Goal: Task Accomplishment & Management: Use online tool/utility

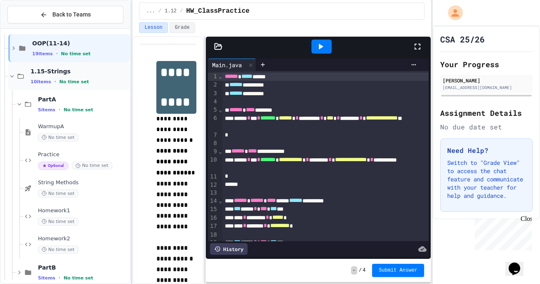
scroll to position [127, 0]
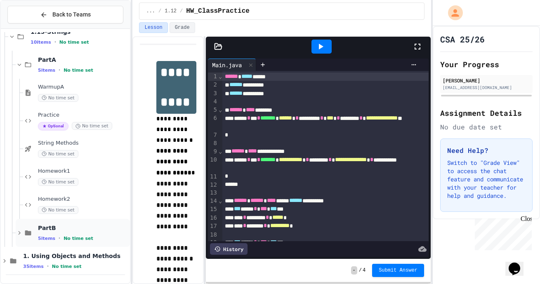
click at [18, 232] on icon at bounding box center [19, 232] width 7 height 7
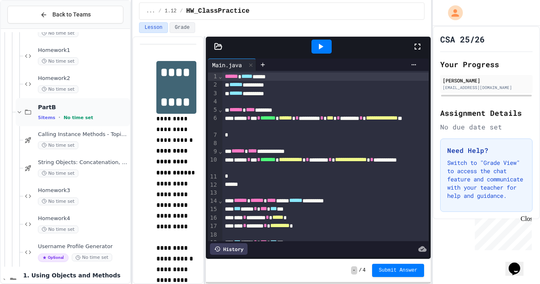
scroll to position [267, 0]
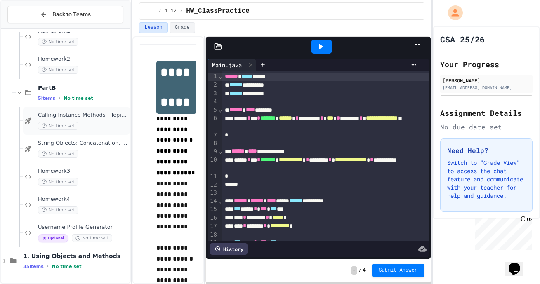
click at [82, 120] on div "Calling Instance Methods - Topic 1.14 No time set" at bounding box center [83, 121] width 90 height 18
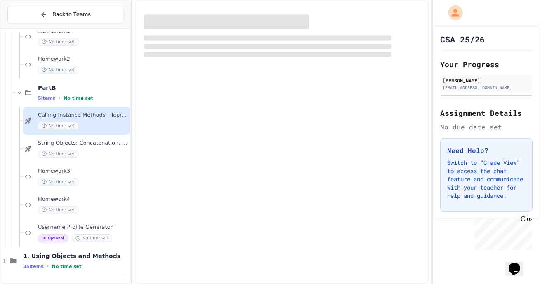
scroll to position [257, 0]
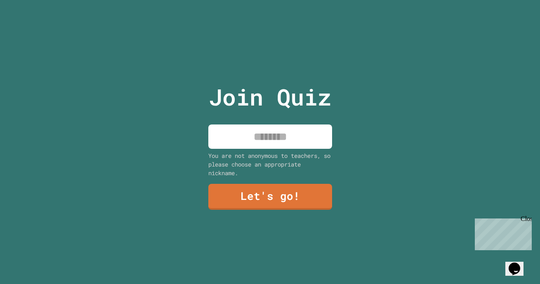
click at [280, 142] on input at bounding box center [270, 137] width 124 height 24
type input "******"
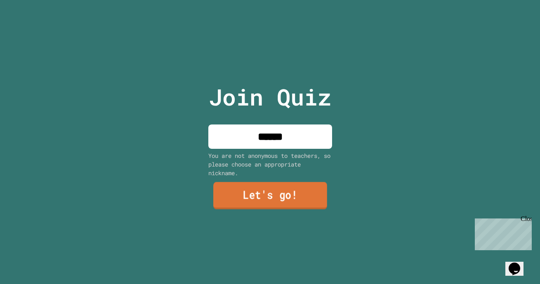
click at [273, 190] on link "Let's go!" at bounding box center [270, 195] width 114 height 27
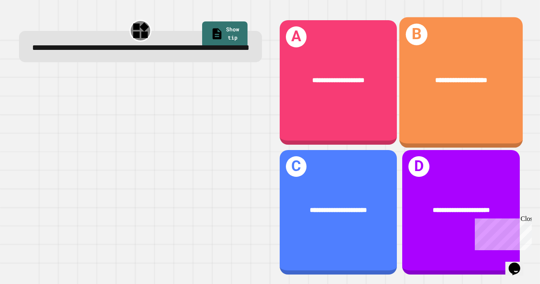
click at [456, 69] on div "**********" at bounding box center [460, 80] width 123 height 38
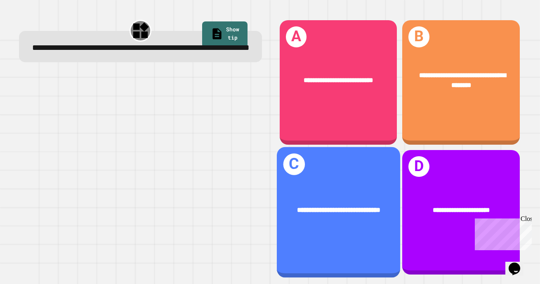
click at [340, 209] on div "**********" at bounding box center [338, 210] width 95 height 10
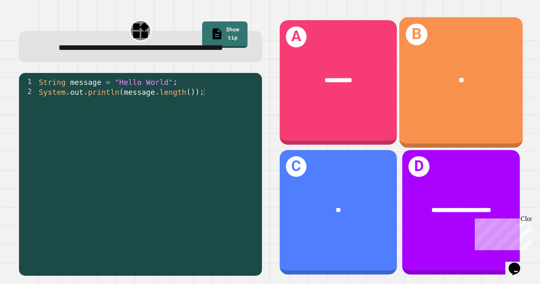
click at [451, 95] on div "**" at bounding box center [460, 80] width 123 height 38
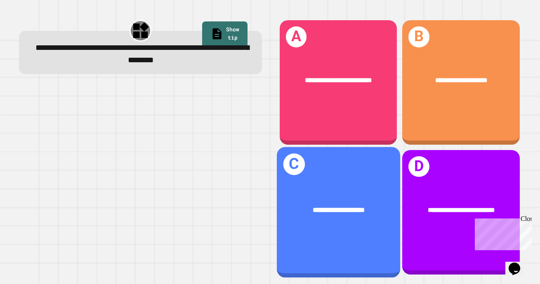
click at [331, 192] on div "**********" at bounding box center [337, 210] width 123 height 38
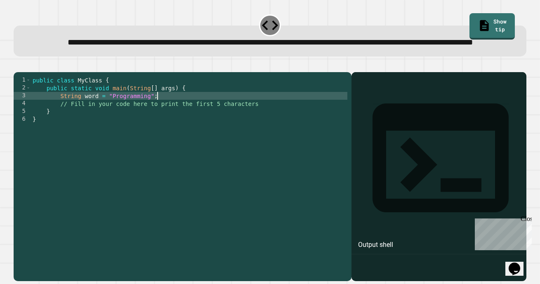
click at [158, 122] on div "public class MyClass { public static void main ( String [ ] args ) { String wor…" at bounding box center [189, 166] width 316 height 180
type textarea "**********"
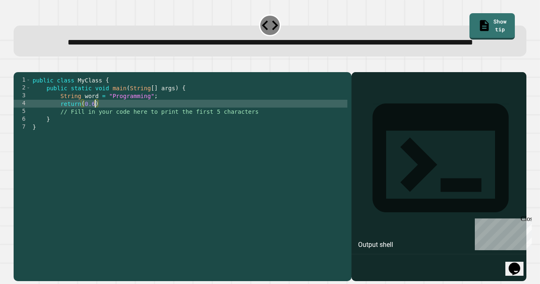
click at [108, 128] on div "public class MyClass { public static void main ( String [ ] args ) { String wor…" at bounding box center [189, 166] width 316 height 180
click at [26, 73] on icon "button" at bounding box center [23, 70] width 5 height 6
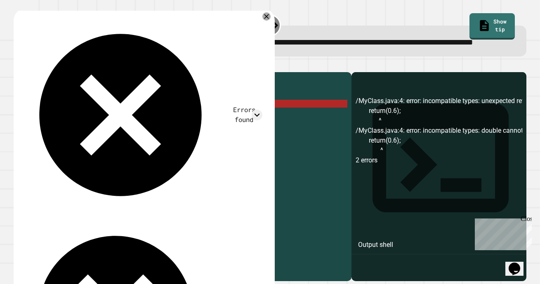
scroll to position [0, 3]
click at [92, 129] on div "public class MyClass { public static void main ( String [ ] args ) { String wor…" at bounding box center [189, 166] width 316 height 180
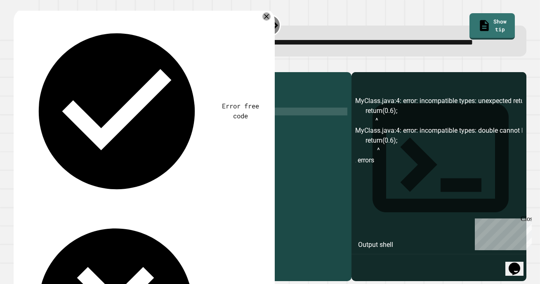
scroll to position [0, 0]
click at [266, 21] on icon at bounding box center [266, 16] width 9 height 9
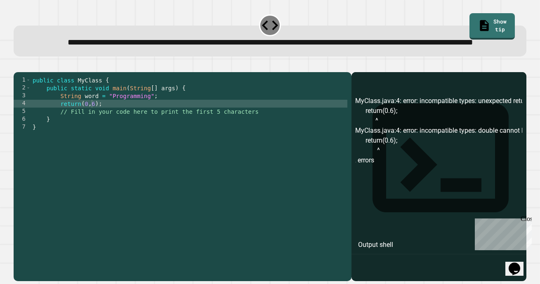
click at [25, 73] on icon "button" at bounding box center [23, 70] width 5 height 6
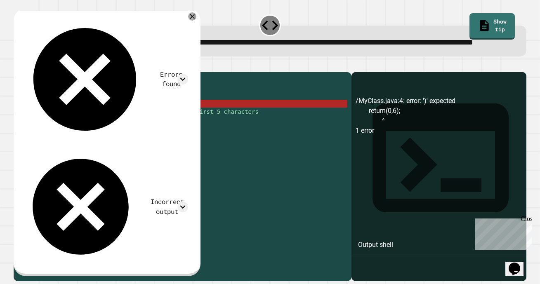
click at [62, 132] on div "public class MyClass { public static void main ( String [ ] args ) { String wor…" at bounding box center [189, 166] width 316 height 180
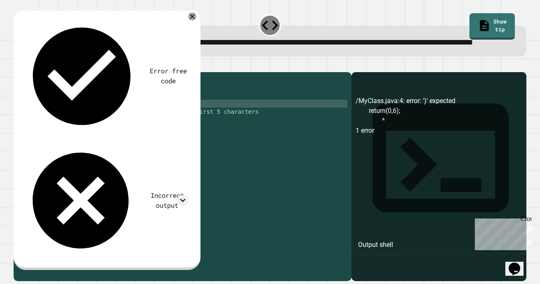
scroll to position [0, 5]
click at [113, 129] on div "public class MyClass { public static void main ( String [ ] args ) { String wor…" at bounding box center [189, 166] width 316 height 180
click at [18, 65] on icon "button" at bounding box center [18, 65] width 0 height 0
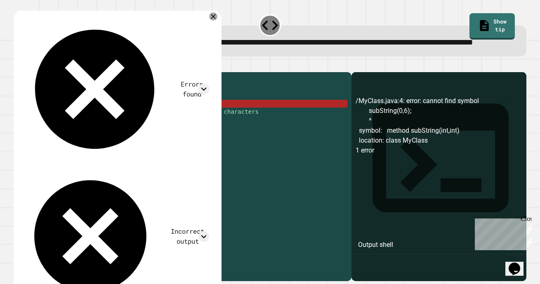
click at [60, 129] on div "public class MyClass { public static void main ( String [ ] args ) { String wor…" at bounding box center [189, 166] width 316 height 180
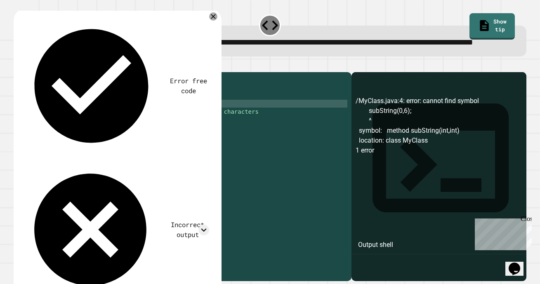
scroll to position [0, 3]
click at [18, 65] on icon "button" at bounding box center [18, 65] width 0 height 0
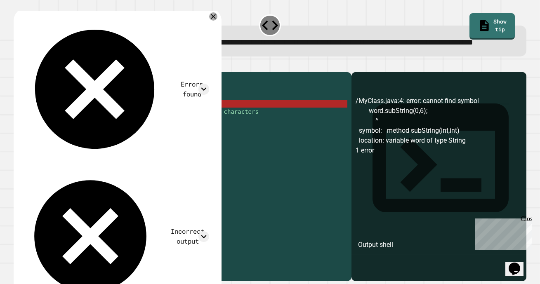
click at [91, 128] on div "public class MyClass { public static void main ( String [ ] args ) { String wor…" at bounding box center [189, 166] width 316 height 180
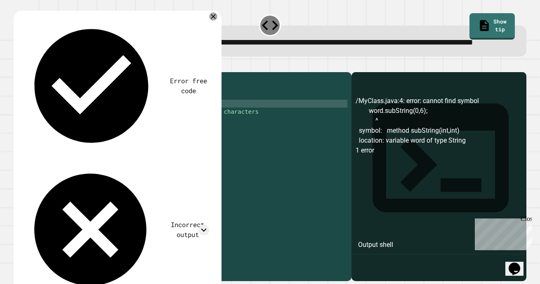
scroll to position [0, 4]
click at [18, 65] on icon "button" at bounding box center [18, 65] width 0 height 0
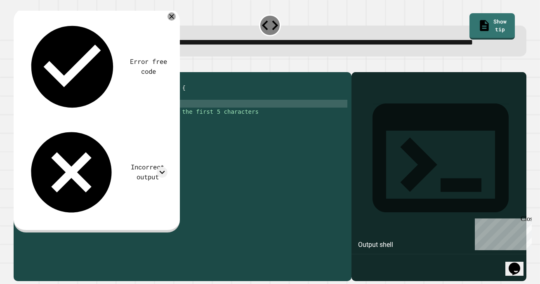
click at [169, 59] on div "Error free code Incorrect output" at bounding box center [95, 119] width 153 height 211
click at [165, 167] on icon at bounding box center [162, 172] width 11 height 11
click at [160, 167] on icon at bounding box center [162, 172] width 11 height 11
click at [160, 171] on icon at bounding box center [161, 172] width 5 height 3
click at [122, 129] on div "public class MyClass { public static void main ( String [ ] args ) { String wor…" at bounding box center [189, 166] width 316 height 180
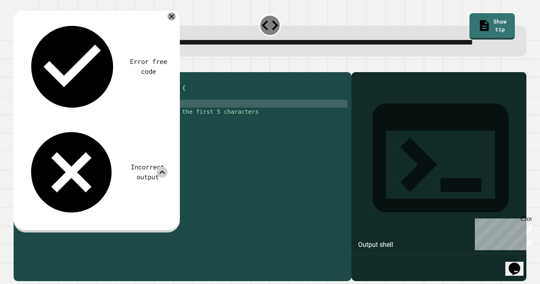
scroll to position [0, 6]
click at [26, 73] on icon "button" at bounding box center [23, 70] width 5 height 6
click at [122, 129] on div "public class MyClass { public static void main ( String [ ] args ) { String wor…" at bounding box center [189, 166] width 316 height 180
type textarea "**********"
click at [61, 129] on div "public class MyClass { public static void main ( String [ ] args ) { String wor…" at bounding box center [189, 166] width 316 height 180
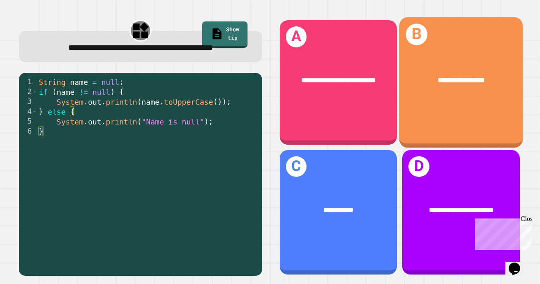
click at [469, 104] on div "**********" at bounding box center [460, 82] width 123 height 131
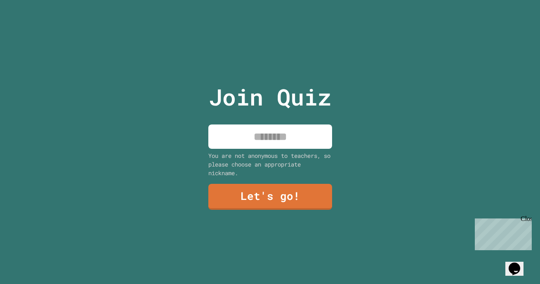
click at [231, 135] on input at bounding box center [270, 137] width 124 height 24
type input "*"
type input "******"
click at [250, 212] on div "Join Quiz ****** You are not anonymous to teachers, so please choose an appropr…" at bounding box center [269, 142] width 139 height 284
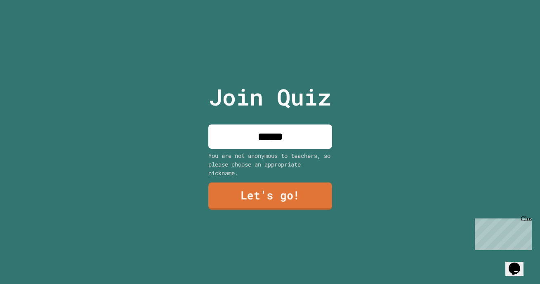
click at [251, 194] on link "Let's go!" at bounding box center [270, 196] width 124 height 27
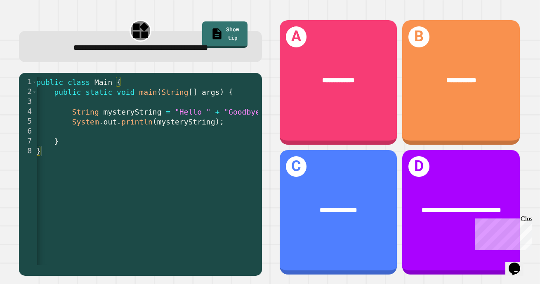
scroll to position [0, 14]
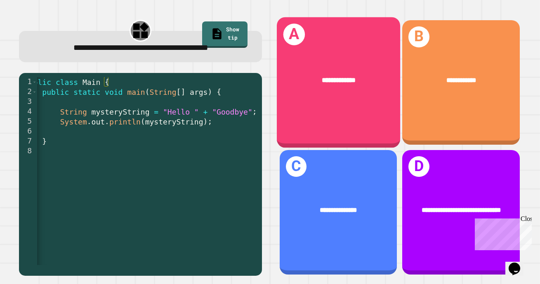
click at [308, 99] on div "**********" at bounding box center [337, 80] width 123 height 38
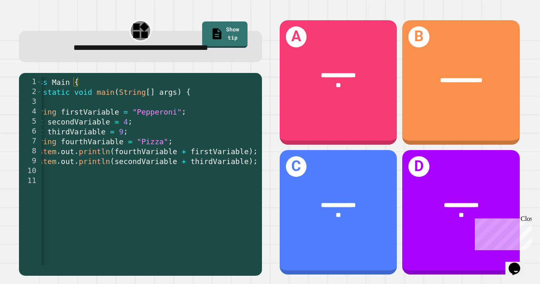
scroll to position [0, 48]
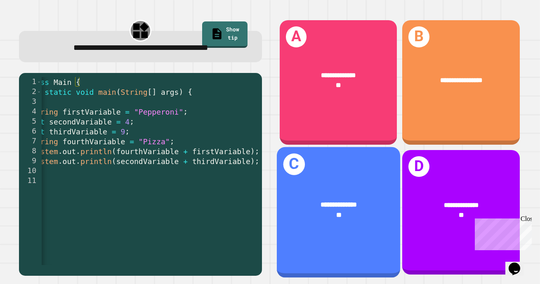
click at [331, 223] on div "**********" at bounding box center [337, 210] width 123 height 48
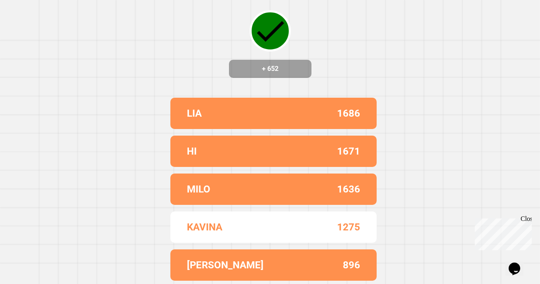
scroll to position [0, 0]
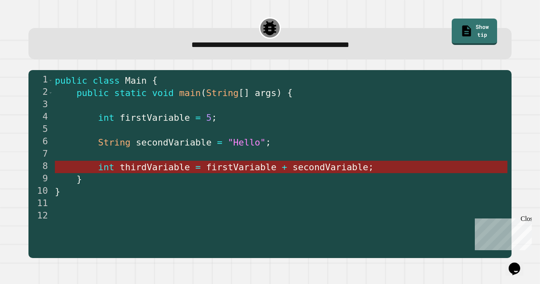
click at [267, 170] on span "firstVariable" at bounding box center [241, 167] width 70 height 10
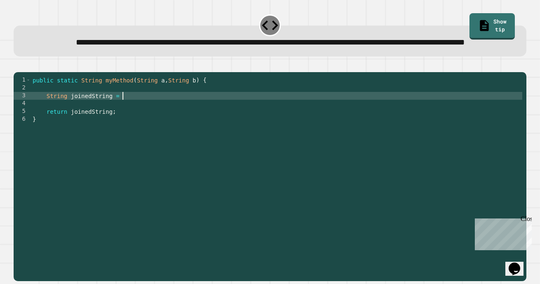
click at [127, 123] on div "public static String myMethod ( String a , String b ) { String joinedString = r…" at bounding box center [277, 166] width 492 height 180
click at [18, 65] on icon "button" at bounding box center [18, 65] width 0 height 0
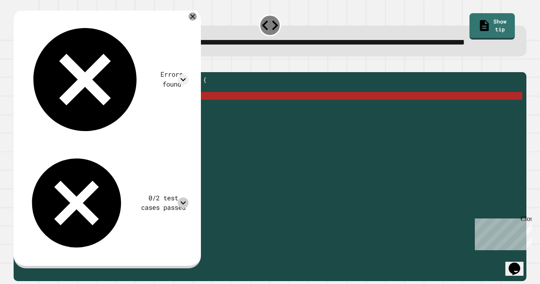
click at [186, 198] on icon at bounding box center [183, 203] width 11 height 11
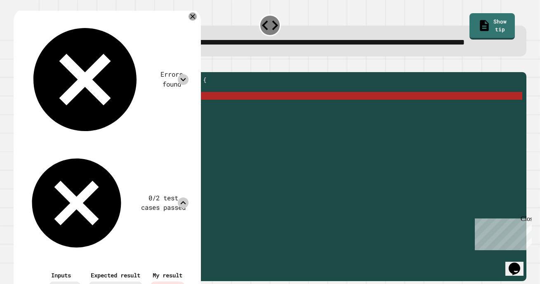
click at [188, 74] on icon at bounding box center [183, 79] width 11 height 11
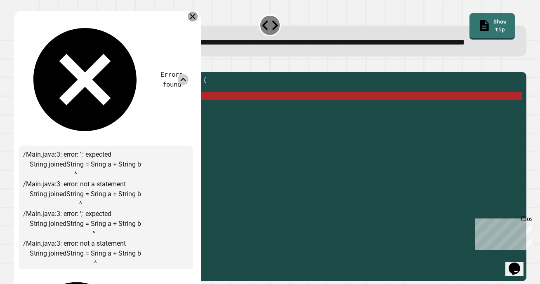
click at [196, 21] on icon at bounding box center [193, 17] width 10 height 10
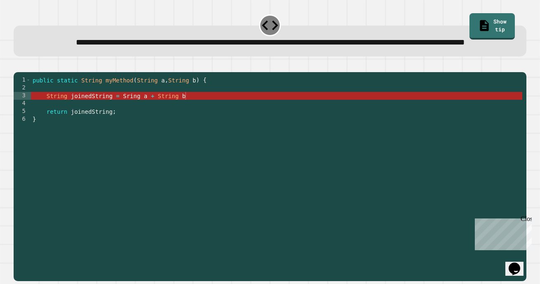
click at [126, 120] on div "public static String myMethod ( String a , String b ) { String joinedString = S…" at bounding box center [277, 166] width 492 height 180
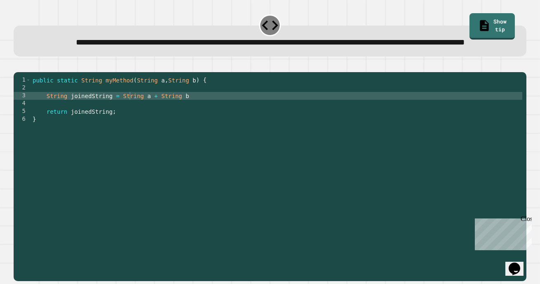
click at [18, 65] on icon "button" at bounding box center [18, 65] width 0 height 0
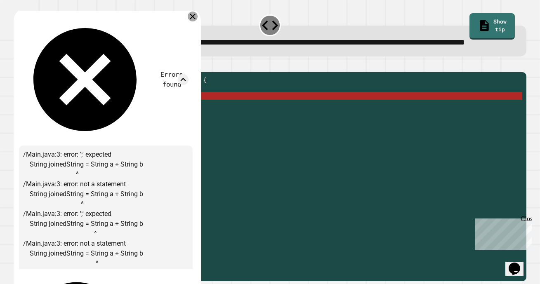
click at [195, 19] on icon at bounding box center [193, 17] width 6 height 6
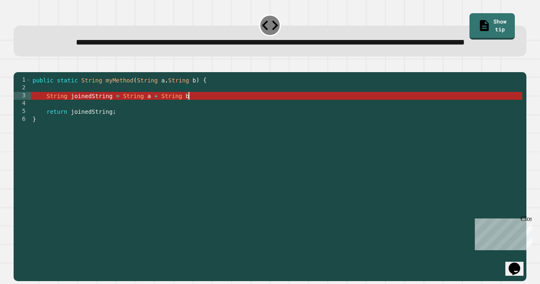
click at [190, 123] on div "public static String myMethod ( String a , String b ) { String joinedString = S…" at bounding box center [277, 166] width 492 height 180
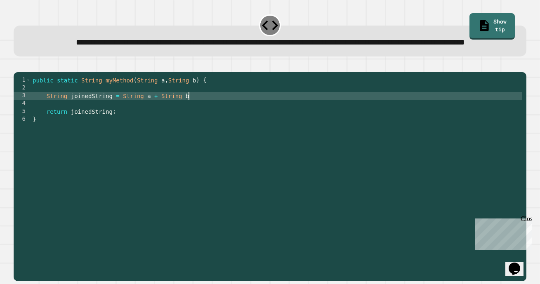
scroll to position [0, 11]
click at [18, 65] on icon "button" at bounding box center [18, 65] width 0 height 0
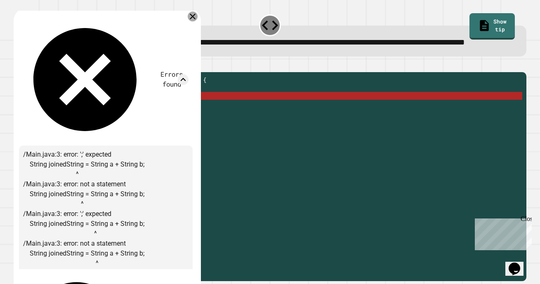
click at [196, 21] on icon at bounding box center [193, 17] width 10 height 10
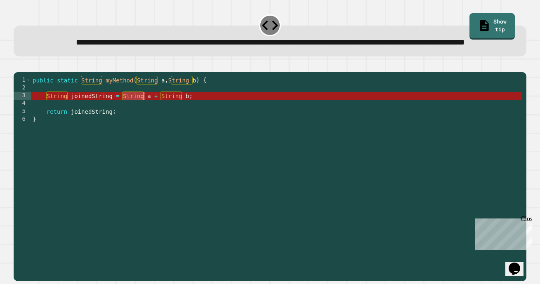
drag, startPoint x: 123, startPoint y: 120, endPoint x: 144, endPoint y: 120, distance: 20.2
click at [144, 120] on div "public static String myMethod ( String a , String b ) { String joinedString = S…" at bounding box center [277, 166] width 492 height 180
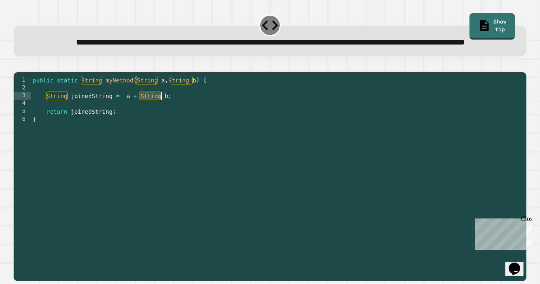
drag, startPoint x: 141, startPoint y: 121, endPoint x: 159, endPoint y: 120, distance: 18.6
click at [159, 120] on div "public static String myMethod ( String a , String b ) { String joinedString = a…" at bounding box center [277, 166] width 492 height 180
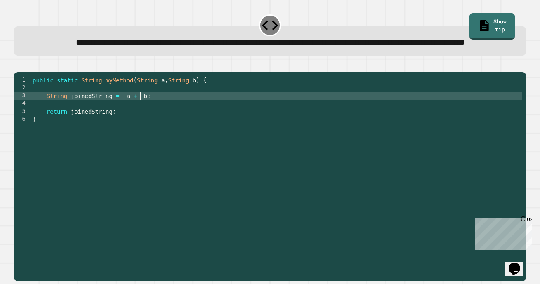
scroll to position [0, 8]
click at [125, 121] on div "public static String myMethod ( String a , String b ) { String joinedString = a…" at bounding box center [277, 166] width 492 height 180
type textarea "**********"
click at [18, 65] on icon "button" at bounding box center [18, 65] width 0 height 0
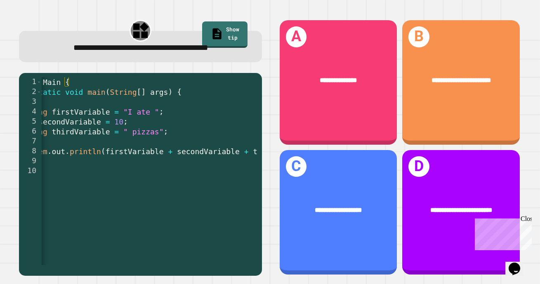
scroll to position [0, 58]
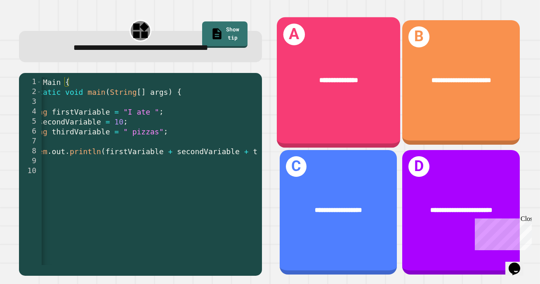
click at [358, 78] on span "**********" at bounding box center [338, 80] width 39 height 7
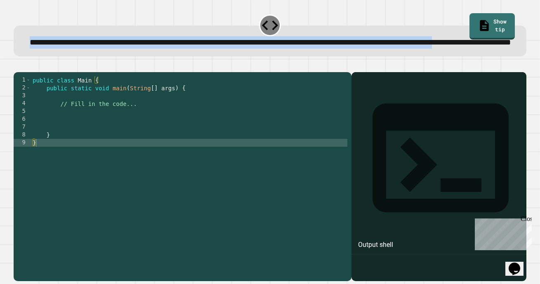
drag, startPoint x: 261, startPoint y: 56, endPoint x: 22, endPoint y: 45, distance: 239.0
click at [22, 45] on div "**********" at bounding box center [270, 41] width 513 height 31
copy span "**********"
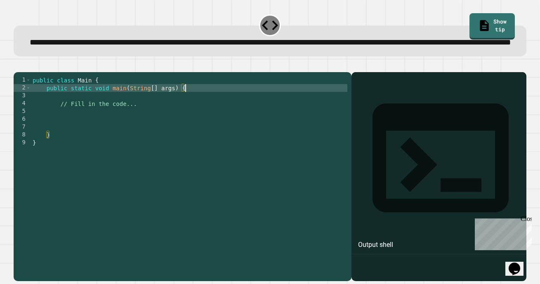
click at [194, 111] on div "public class Main { public static void main ( String [ ] args ) { // Fill in th…" at bounding box center [189, 166] width 316 height 180
type textarea "**********"
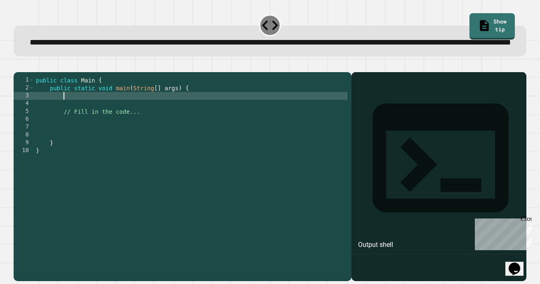
paste textarea "**********"
click at [25, 73] on icon "button" at bounding box center [23, 70] width 5 height 6
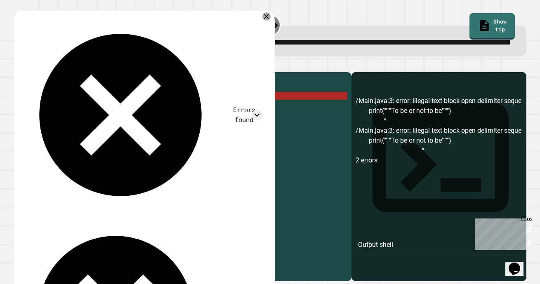
click at [88, 120] on div "public class Main { public static void main ( String [ ] args ) { print ( """"T…" at bounding box center [190, 166] width 313 height 180
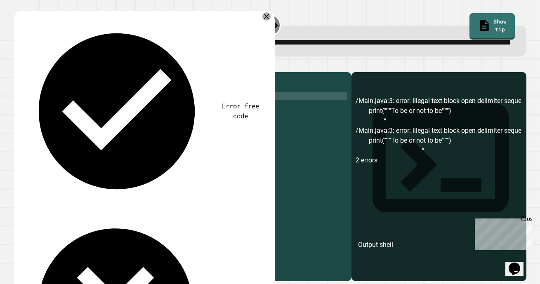
click at [159, 121] on div "public class Main { public static void main ( String [ ] args ) { print ( "" To…" at bounding box center [190, 166] width 313 height 180
click at [18, 65] on icon "button" at bounding box center [18, 65] width 0 height 0
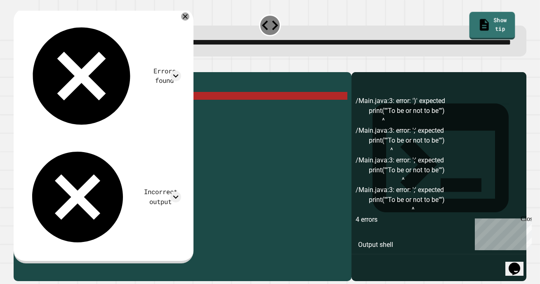
click at [478, 29] on link "Show tip" at bounding box center [492, 26] width 46 height 28
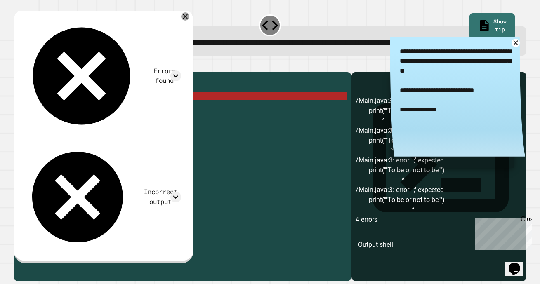
click at [88, 122] on div "public class Main { public static void main ( String [ ] args ) { print ( "" To…" at bounding box center [190, 166] width 313 height 180
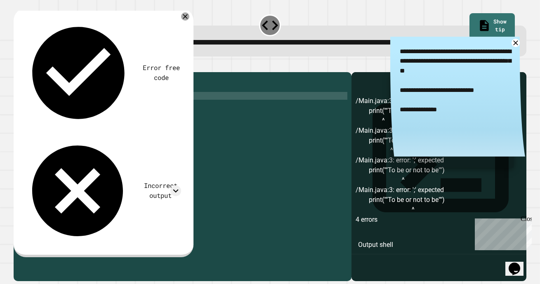
click at [161, 123] on div "public class Main { public static void main ( String [ ] args ) { print ( "\"To…" at bounding box center [190, 166] width 313 height 180
click at [18, 65] on icon "button" at bounding box center [18, 65] width 0 height 0
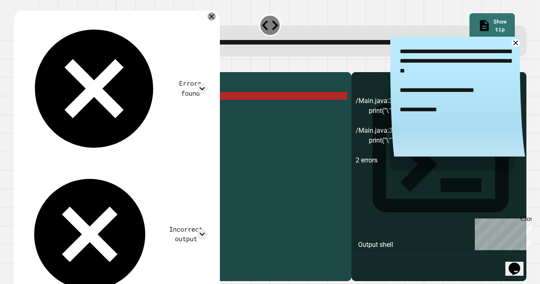
click at [63, 121] on div "public class Main { public static void main ( String [ ] args ) { print ( "\"To…" at bounding box center [190, 166] width 313 height 180
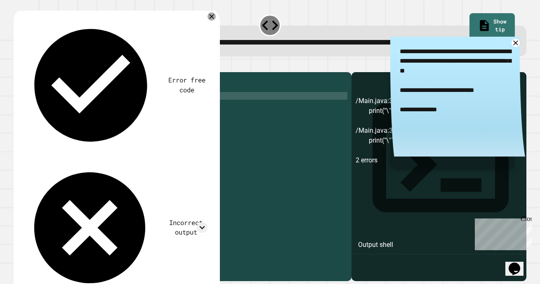
scroll to position [0, 5]
click at [118, 120] on div "public class Main { public static void main ( String [ ] args ) { System . out …" at bounding box center [190, 166] width 313 height 180
click at [18, 65] on icon "button" at bounding box center [18, 65] width 0 height 0
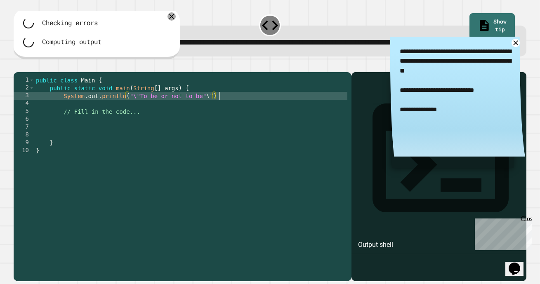
click at [221, 121] on div "public class Main { public static void main ( String [ ] args ) { System . out …" at bounding box center [190, 166] width 313 height 180
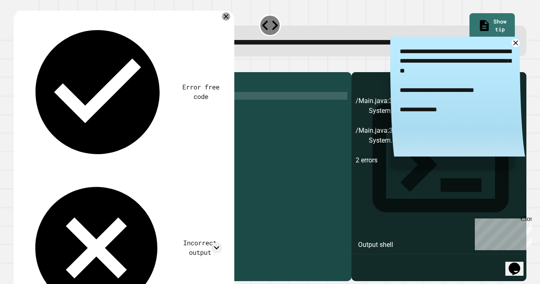
scroll to position [0, 13]
click at [18, 65] on icon "button" at bounding box center [18, 65] width 0 height 0
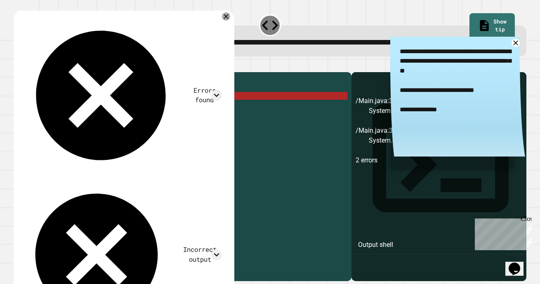
click at [206, 121] on div "public class Main { public static void main ( String [ ] args ) { System . out …" at bounding box center [190, 166] width 313 height 180
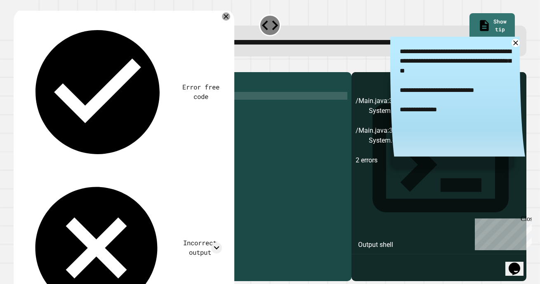
scroll to position [0, 12]
click at [208, 120] on div "public class Main { public static void main ( String [ ] args ) { System . out …" at bounding box center [190, 166] width 313 height 180
click at [24, 73] on icon "button" at bounding box center [23, 70] width 5 height 6
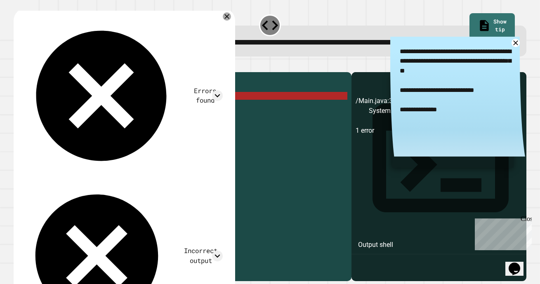
click at [219, 122] on div "public class Main { public static void main ( String [ ] args ) { System . out …" at bounding box center [190, 166] width 313 height 180
type textarea "**********"
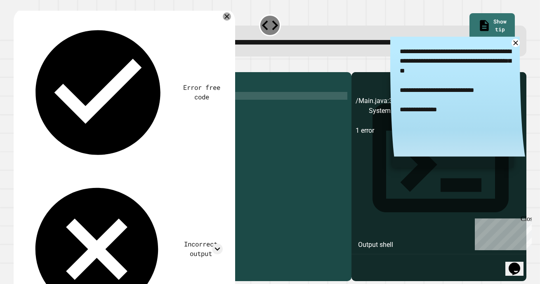
click at [17, 72] on div at bounding box center [270, 67] width 513 height 10
click at [18, 65] on icon "button" at bounding box center [18, 65] width 0 height 0
